Goal: Task Accomplishment & Management: Complete application form

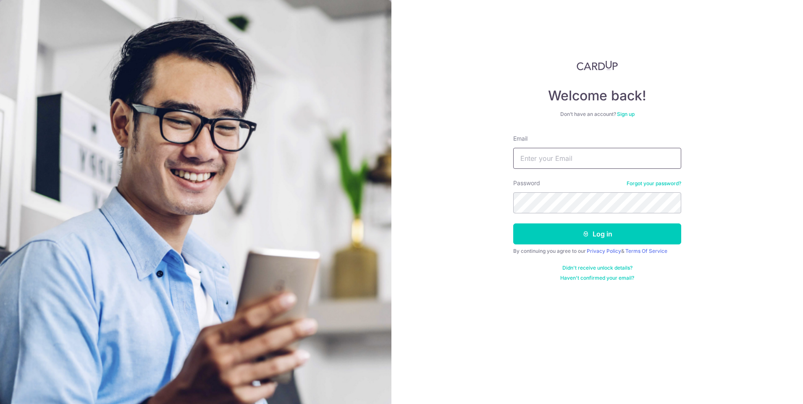
click at [551, 155] on input "Email" at bounding box center [597, 158] width 168 height 21
click at [618, 154] on input "Email" at bounding box center [597, 158] width 168 height 21
click at [618, 154] on input "[EMAIL_ADDRESS][DOMAIN_NAME]" at bounding box center [597, 158] width 168 height 21
click at [610, 163] on input "wen.jingggz@gmail.com*" at bounding box center [597, 158] width 168 height 21
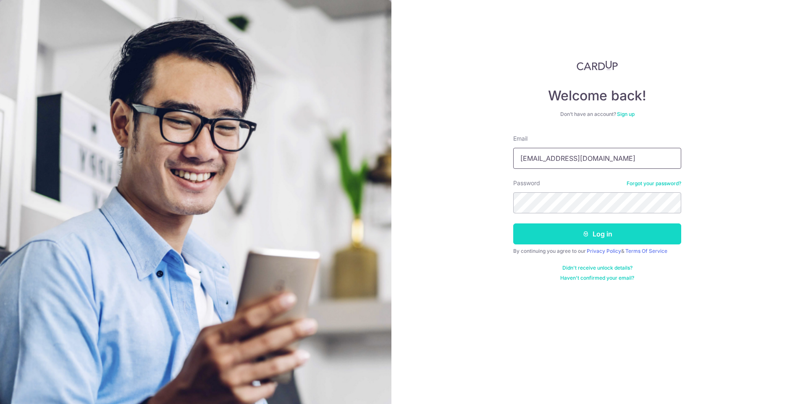
type input "[EMAIL_ADDRESS][DOMAIN_NAME]"
click at [587, 235] on icon "submit" at bounding box center [586, 234] width 7 height 7
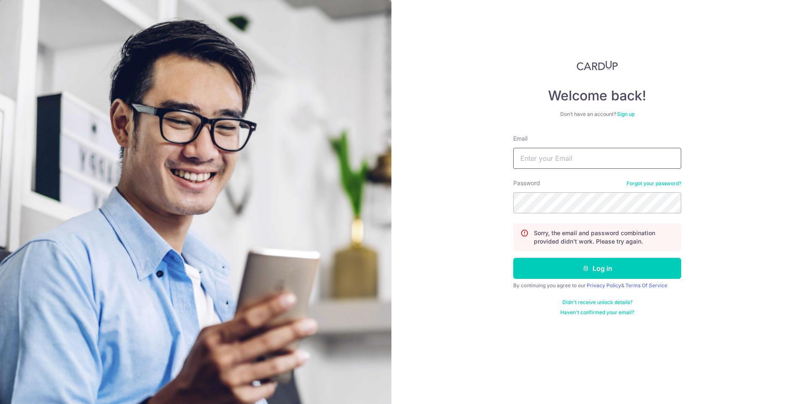
drag, startPoint x: 562, startPoint y: 165, endPoint x: 551, endPoint y: 150, distance: 19.2
click at [556, 156] on input "Email" at bounding box center [597, 158] width 168 height 21
click at [551, 149] on input "Email" at bounding box center [597, 158] width 168 height 21
type input "[EMAIL_ADDRESS][DOMAIN_NAME]"
click at [513, 258] on button "Log in" at bounding box center [597, 268] width 168 height 21
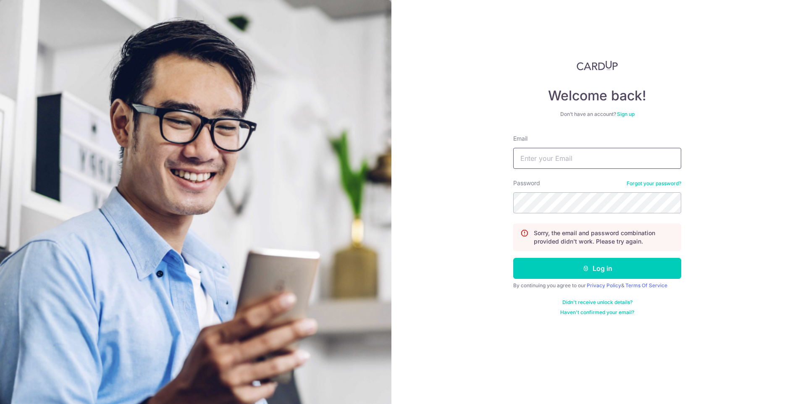
click at [554, 158] on input "Email" at bounding box center [597, 158] width 168 height 21
type input "[EMAIL_ADDRESS][DOMAIN_NAME]"
click at [513, 258] on button "Log in" at bounding box center [597, 268] width 168 height 21
click at [547, 161] on input "Email" at bounding box center [597, 158] width 168 height 21
type input "[EMAIL_ADDRESS][DOMAIN_NAME]"
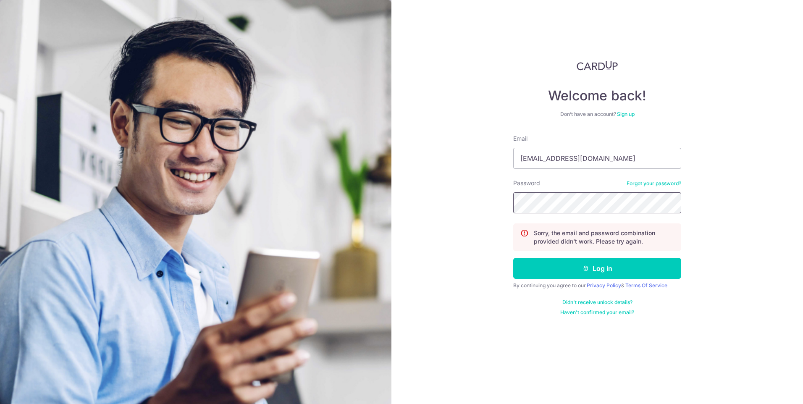
click at [513, 258] on button "Log in" at bounding box center [597, 268] width 168 height 21
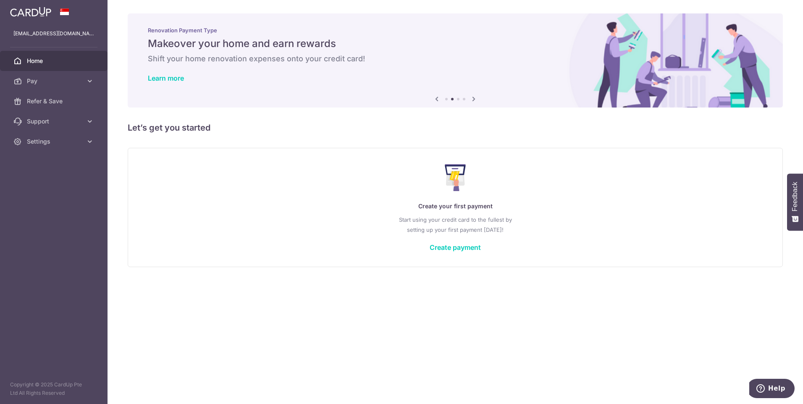
click at [465, 254] on div "Create your first payment Start using your credit card to the fullest by settin…" at bounding box center [455, 208] width 634 height 100
click at [467, 251] on link "Create payment" at bounding box center [455, 247] width 51 height 8
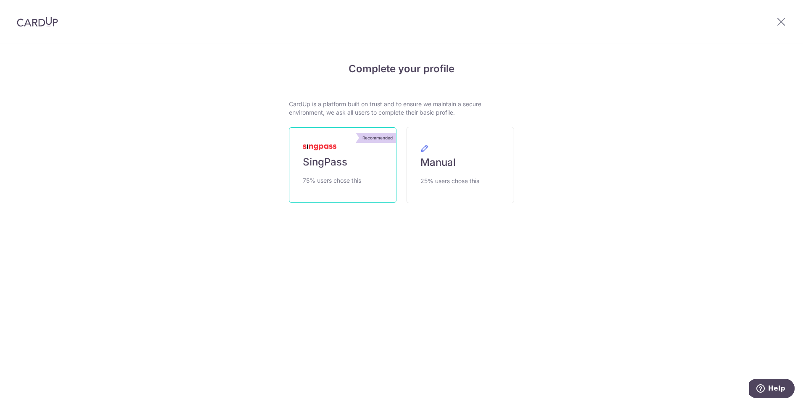
click at [330, 154] on link "Recommended SingPass 75% users chose this" at bounding box center [343, 165] width 108 height 76
